Goal: Information Seeking & Learning: Understand process/instructions

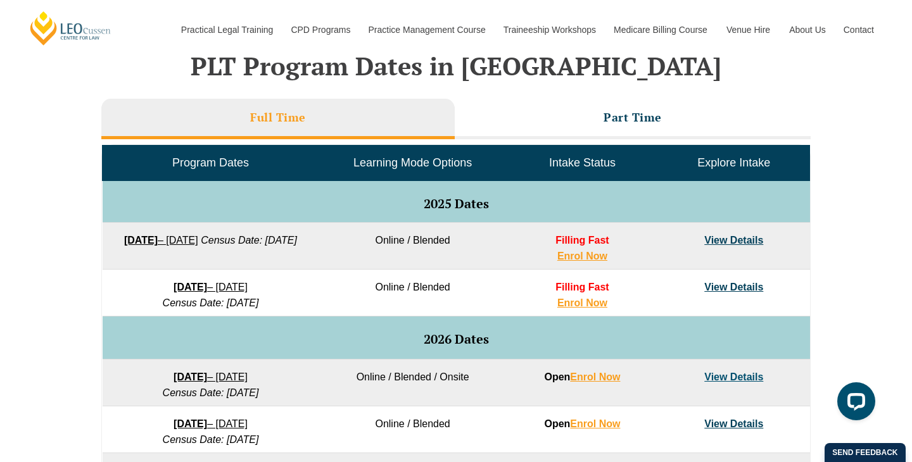
scroll to position [520, 0]
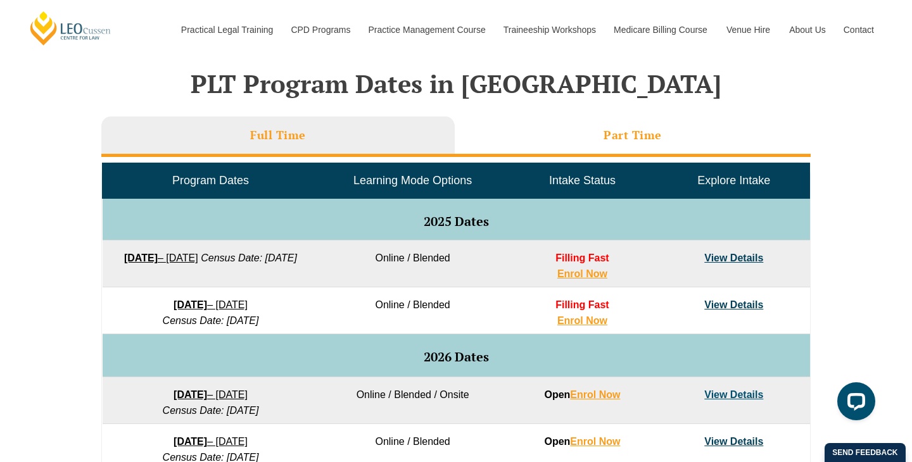
click at [537, 151] on li "Part Time" at bounding box center [633, 137] width 356 height 41
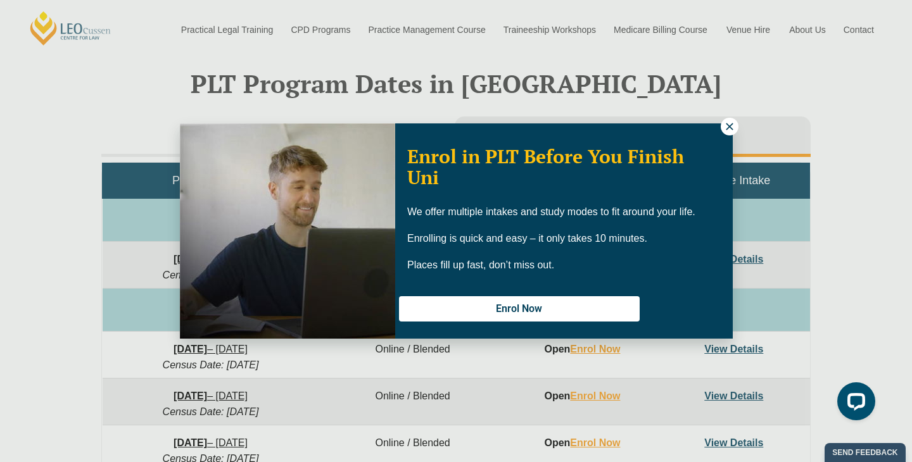
click at [728, 126] on icon at bounding box center [729, 126] width 11 height 11
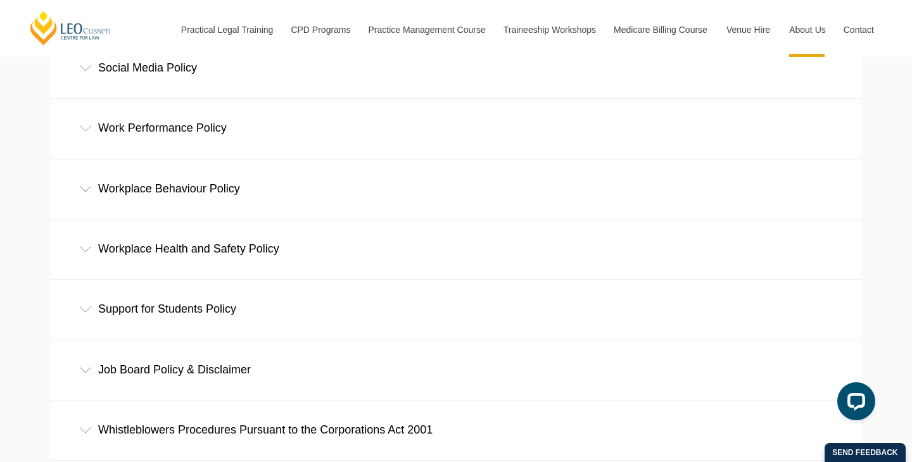
scroll to position [834, 0]
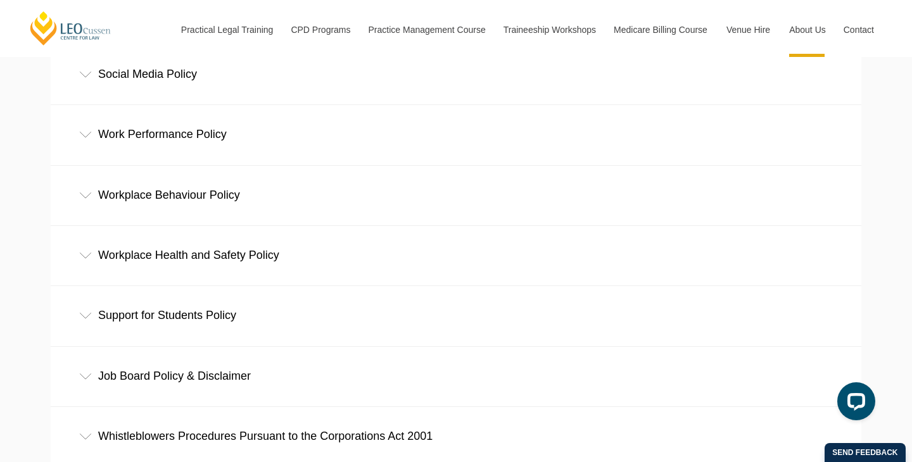
click at [78, 129] on div "Work Performance Policy" at bounding box center [456, 134] width 810 height 59
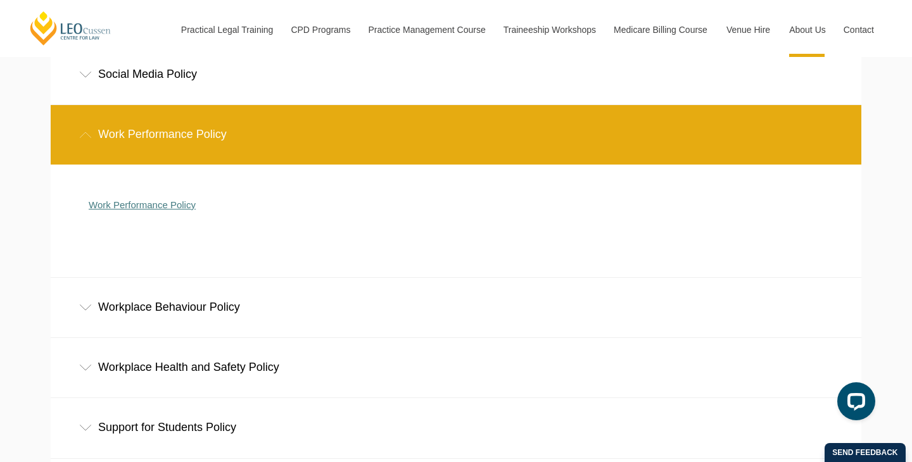
click at [134, 203] on link "Work Performance Policy" at bounding box center [142, 204] width 107 height 11
